Goal: Task Accomplishment & Management: Manage account settings

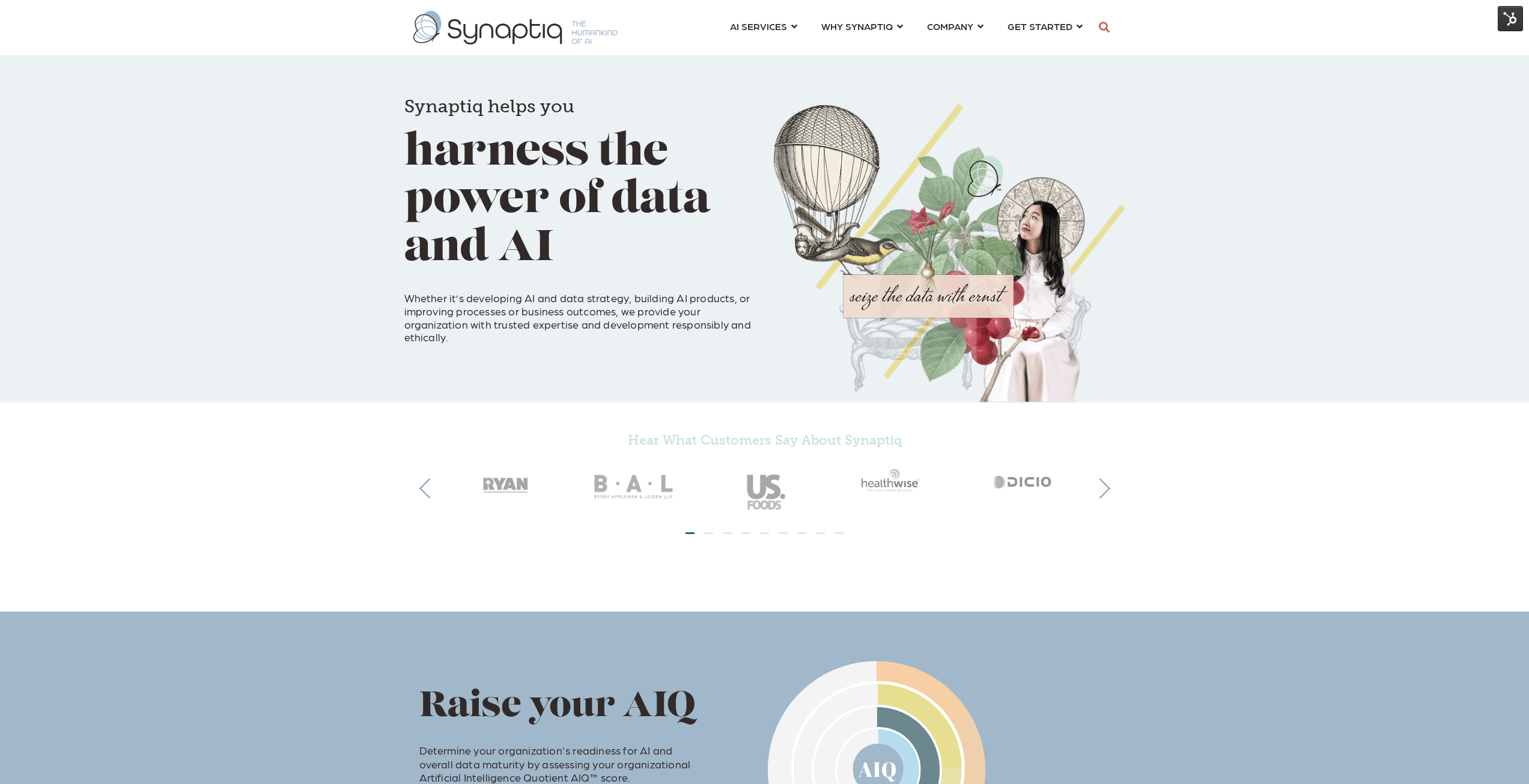
click at [1509, 14] on img at bounding box center [1510, 18] width 25 height 25
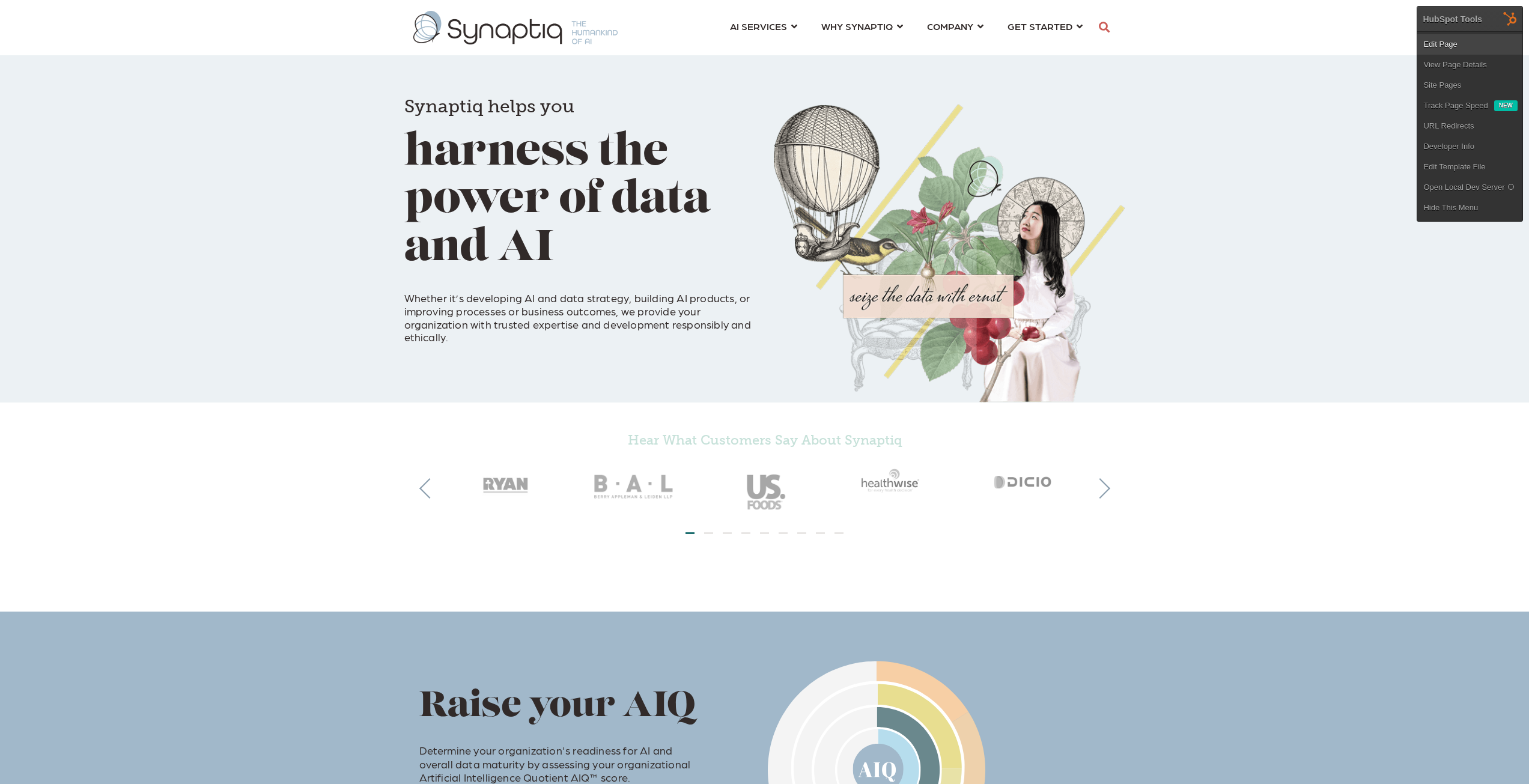
click at [1447, 46] on link "Edit Page" at bounding box center [1470, 45] width 105 height 21
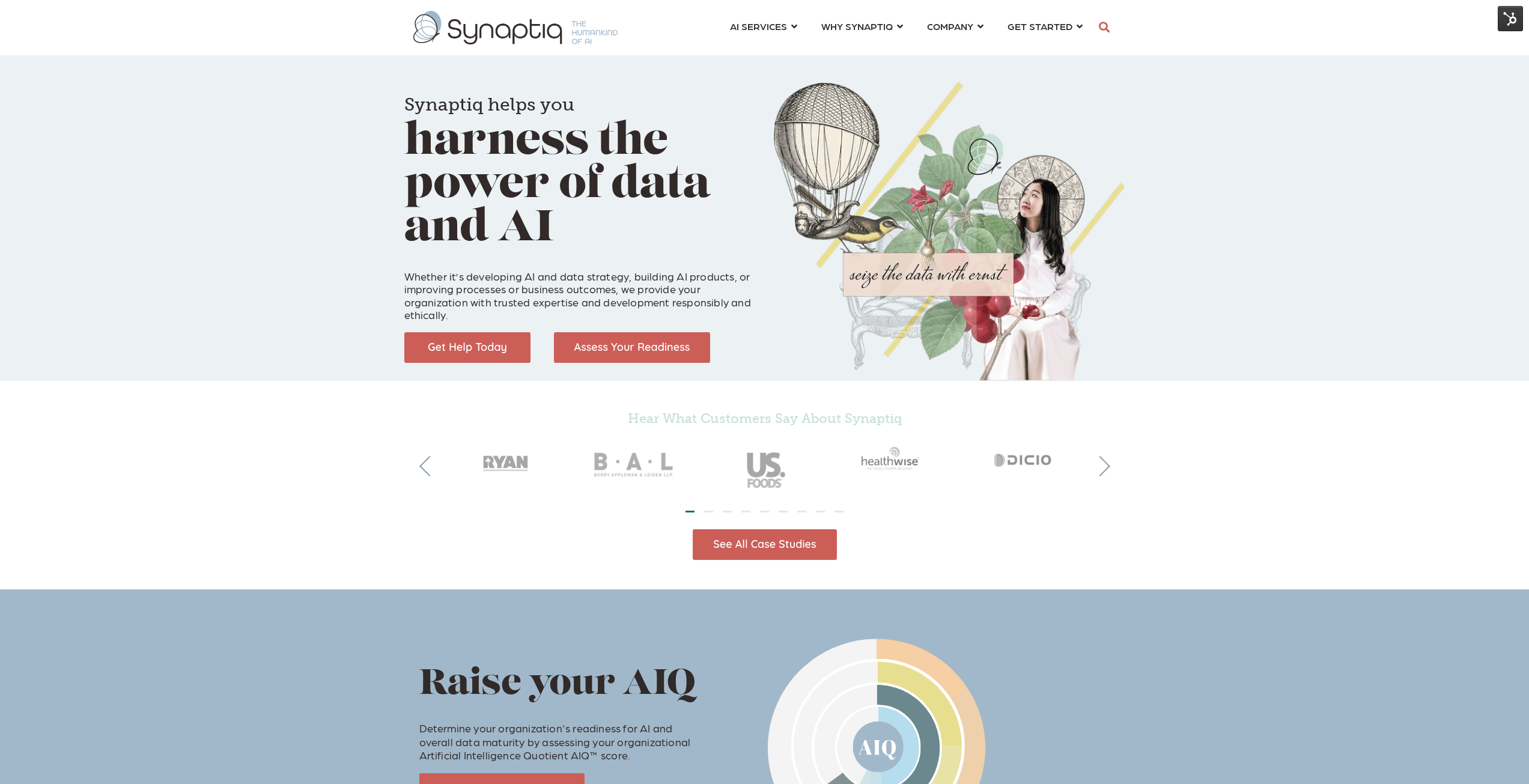
scroll to position [0, 6]
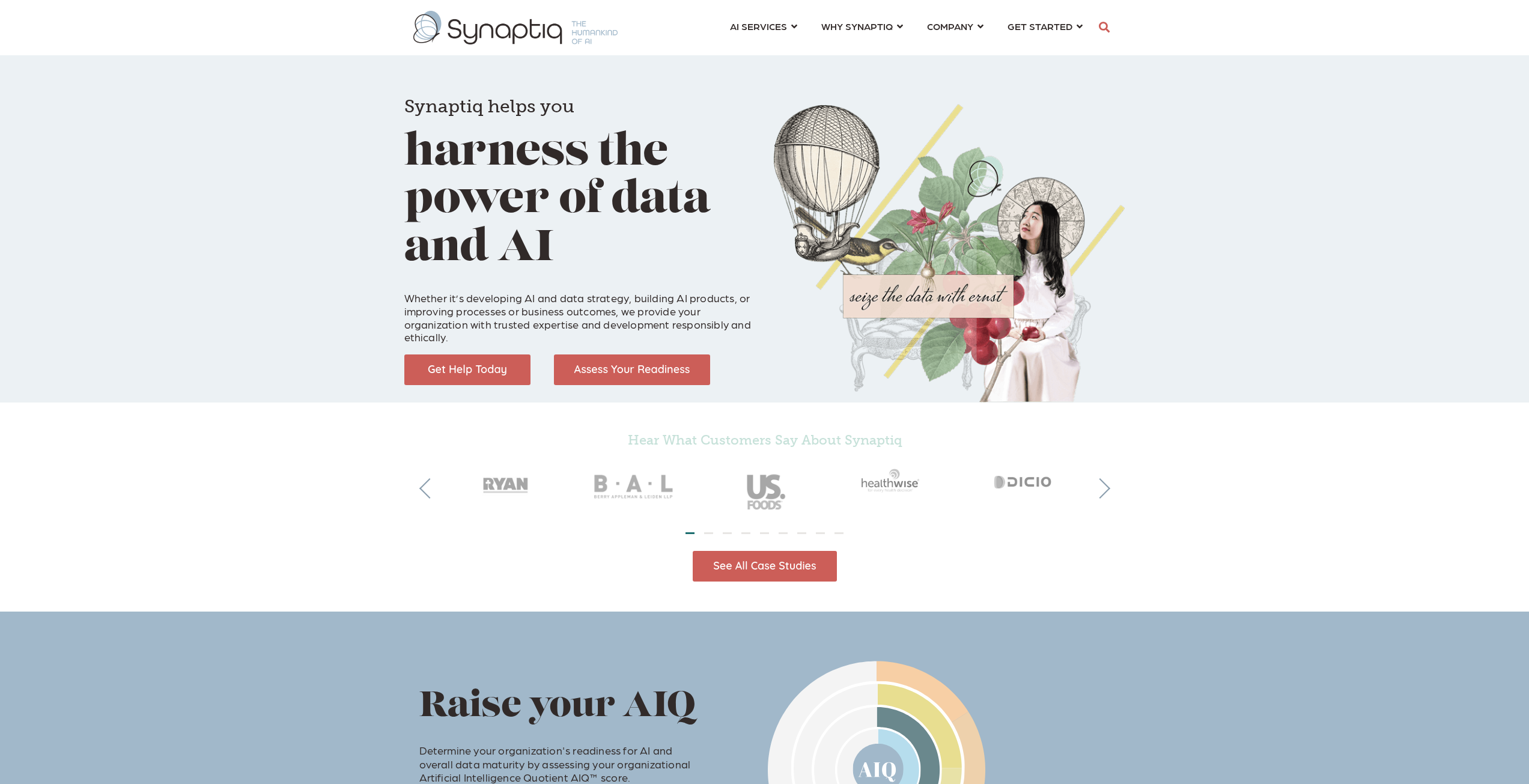
scroll to position [0, 6]
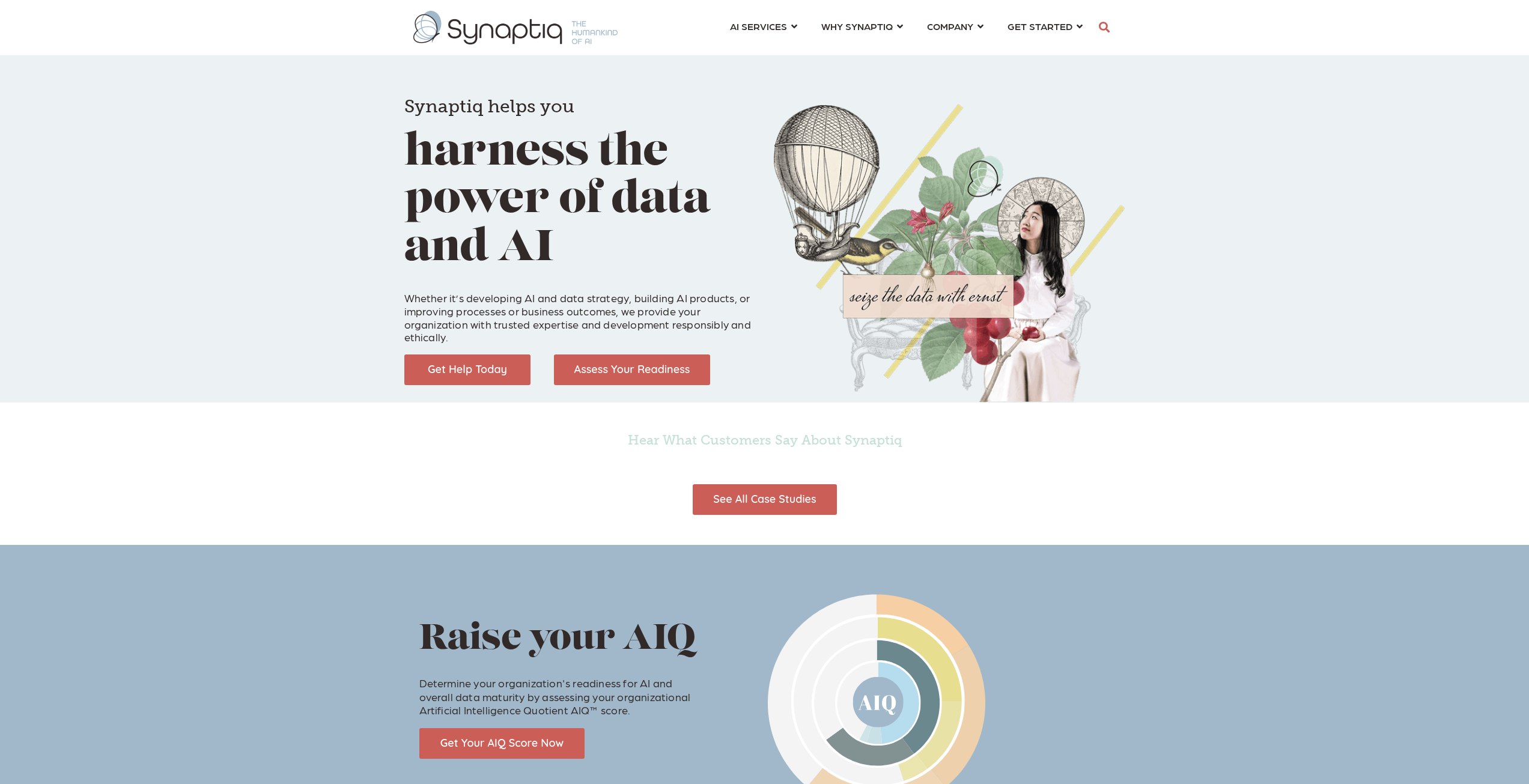
scroll to position [0, 6]
